Goal: Obtain resource: Download file/media

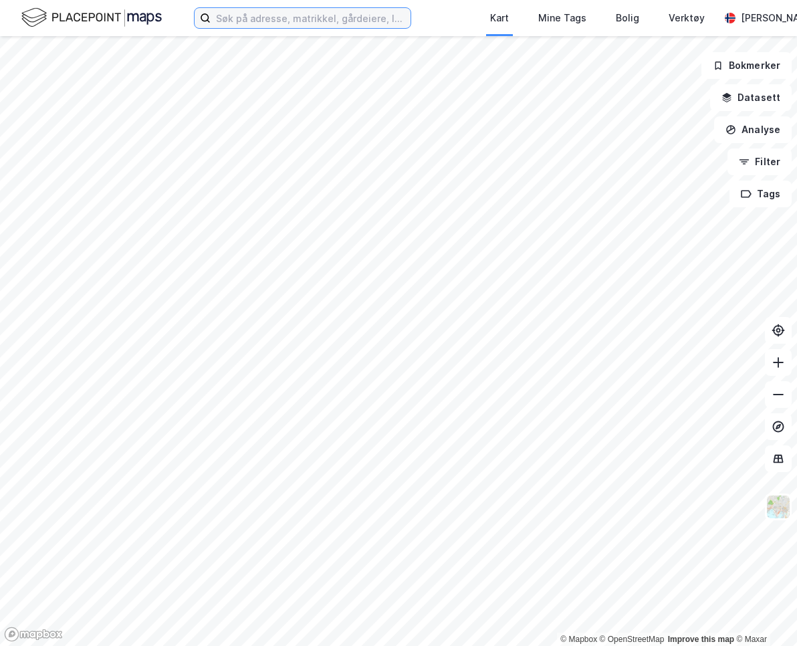
click at [374, 12] on input at bounding box center [311, 18] width 200 height 20
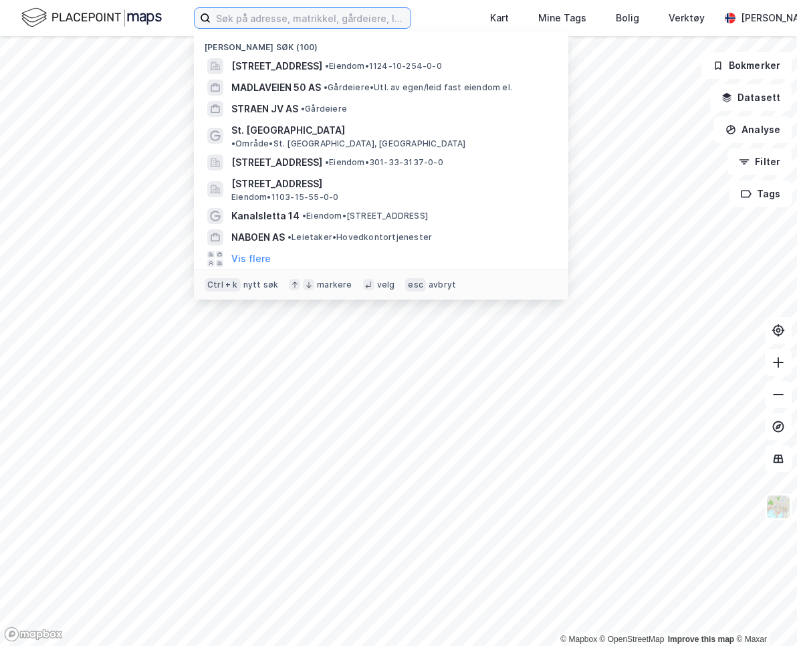
paste input "Rødmyrsvingen 60"
type input "Rødmyrsvingen 60"
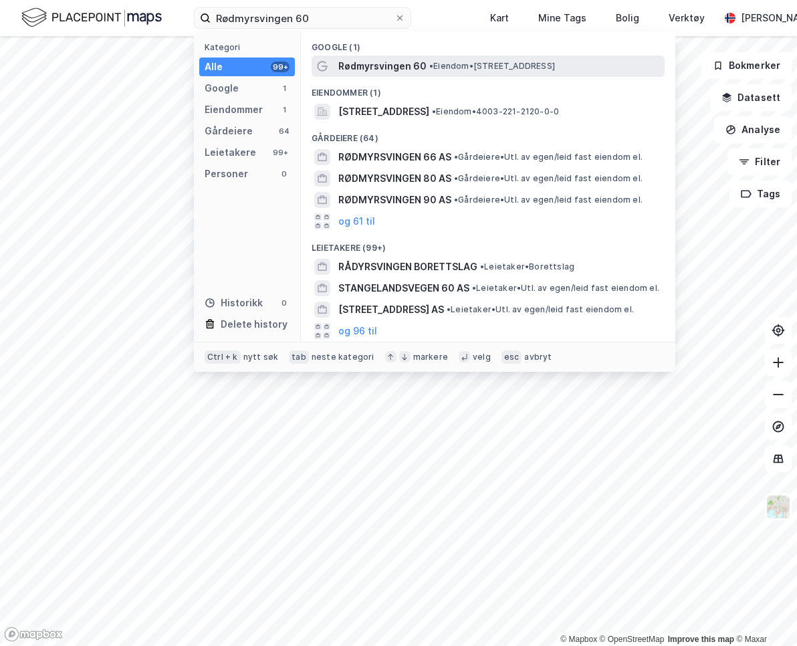
click at [460, 76] on div "Rødmyrsvingen 60 • Eiendom • [STREET_ADDRESS]" at bounding box center [488, 65] width 353 height 21
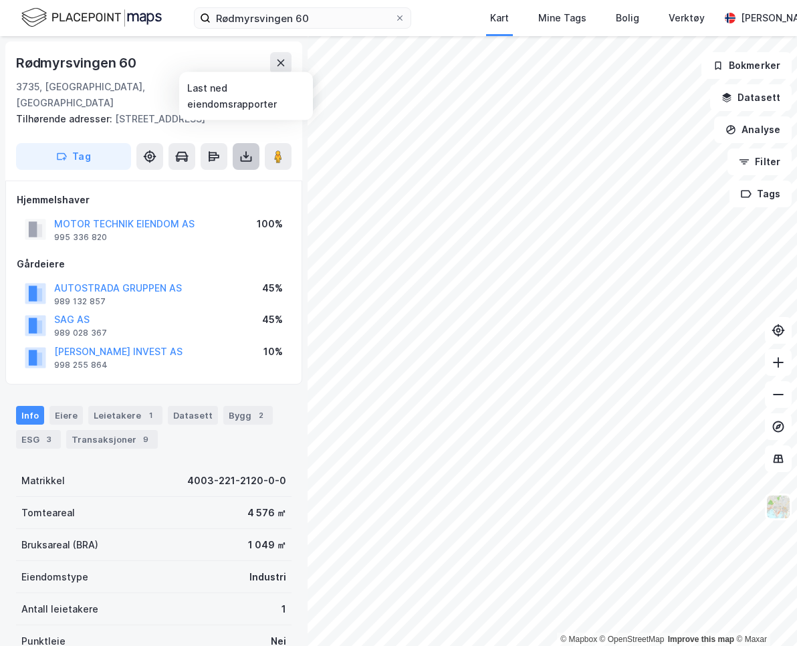
click at [239, 151] on button at bounding box center [246, 156] width 27 height 27
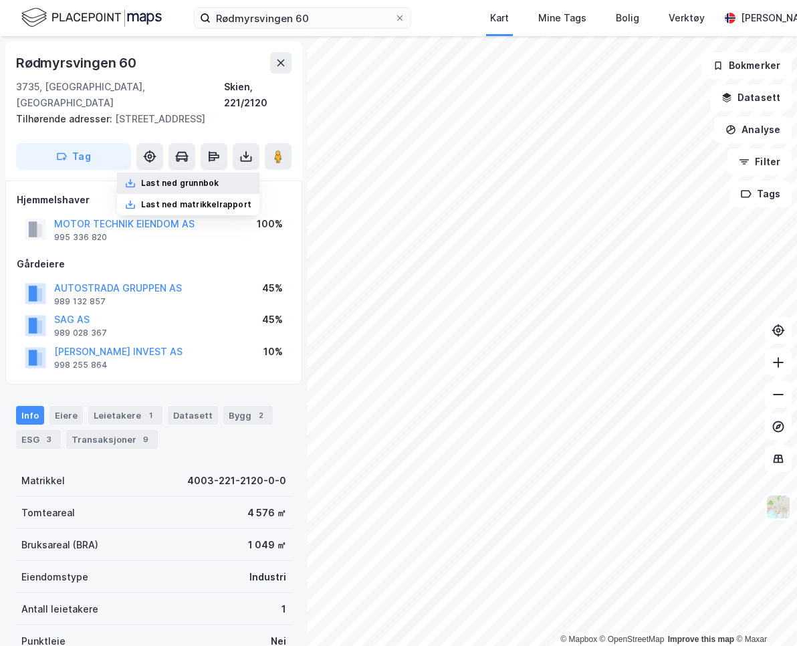
click at [219, 178] on div "Last ned grunnbok" at bounding box center [180, 183] width 78 height 11
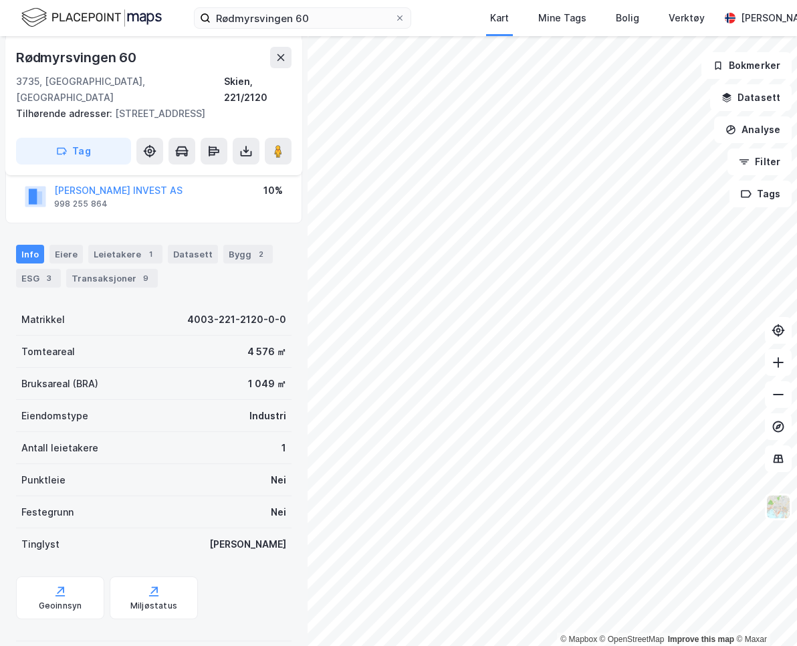
click at [290, 274] on div "Info [PERSON_NAME] 1 Datasett Bygg 2 ESG 3 Transaksjoner 9" at bounding box center [154, 261] width 308 height 64
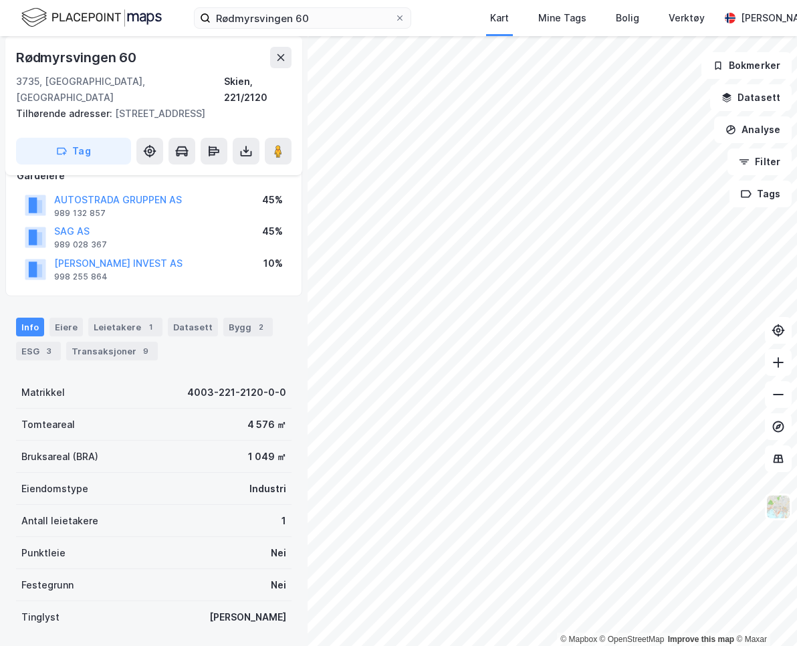
scroll to position [0, 0]
